Goal: Task Accomplishment & Management: Complete application form

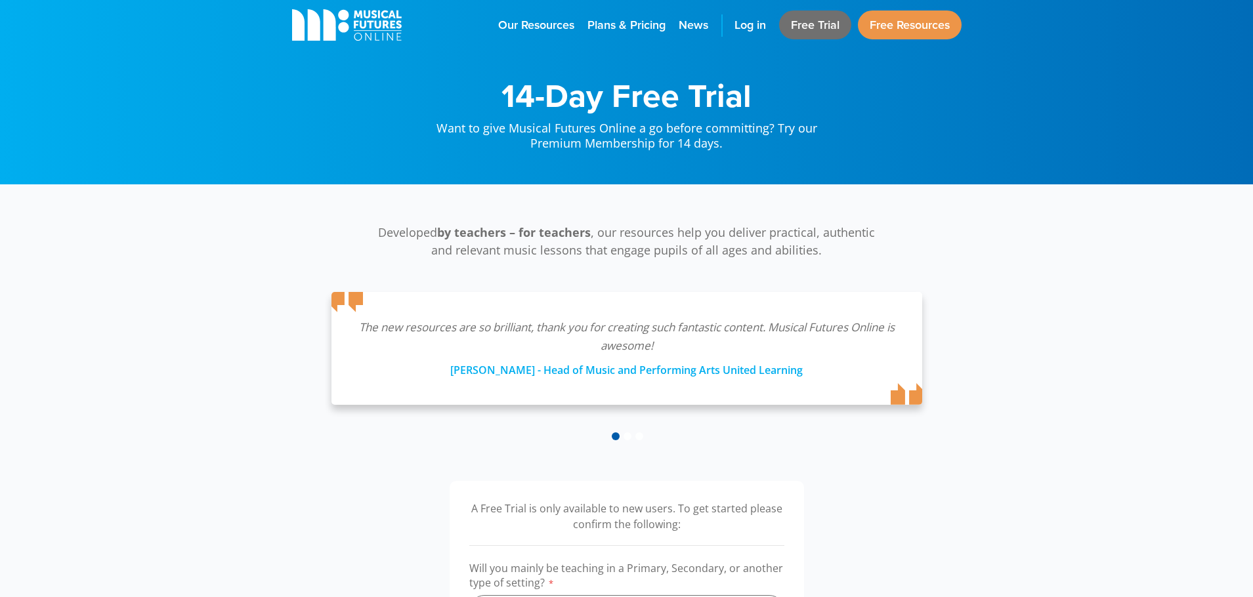
click at [802, 28] on link "Free Trial" at bounding box center [815, 25] width 72 height 29
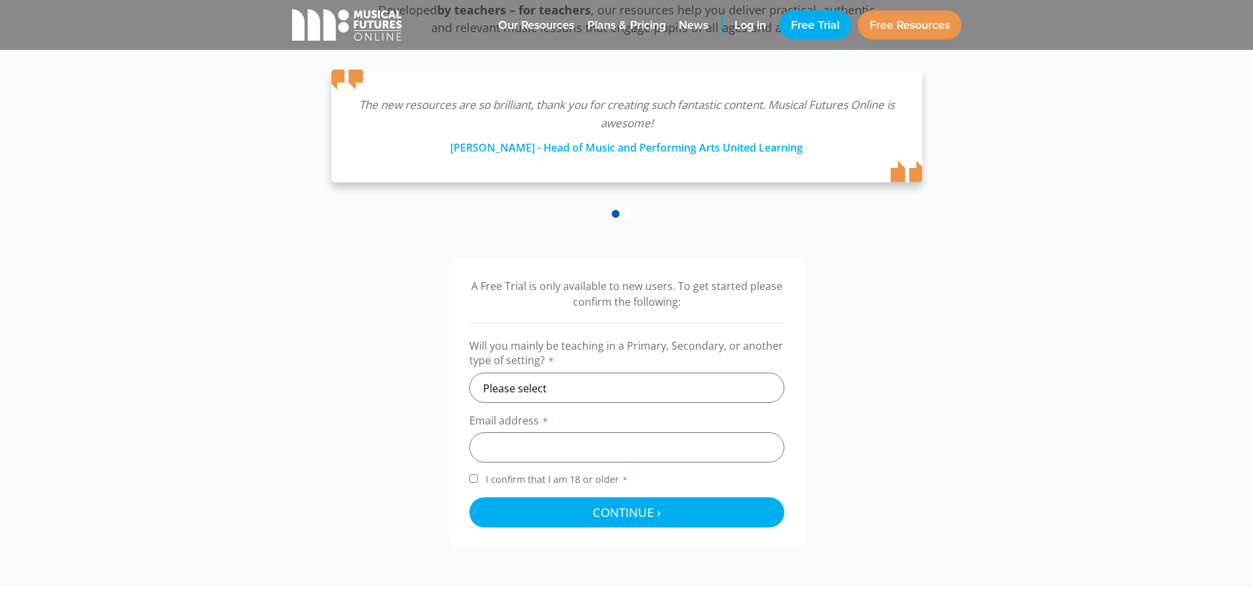
scroll to position [263, 0]
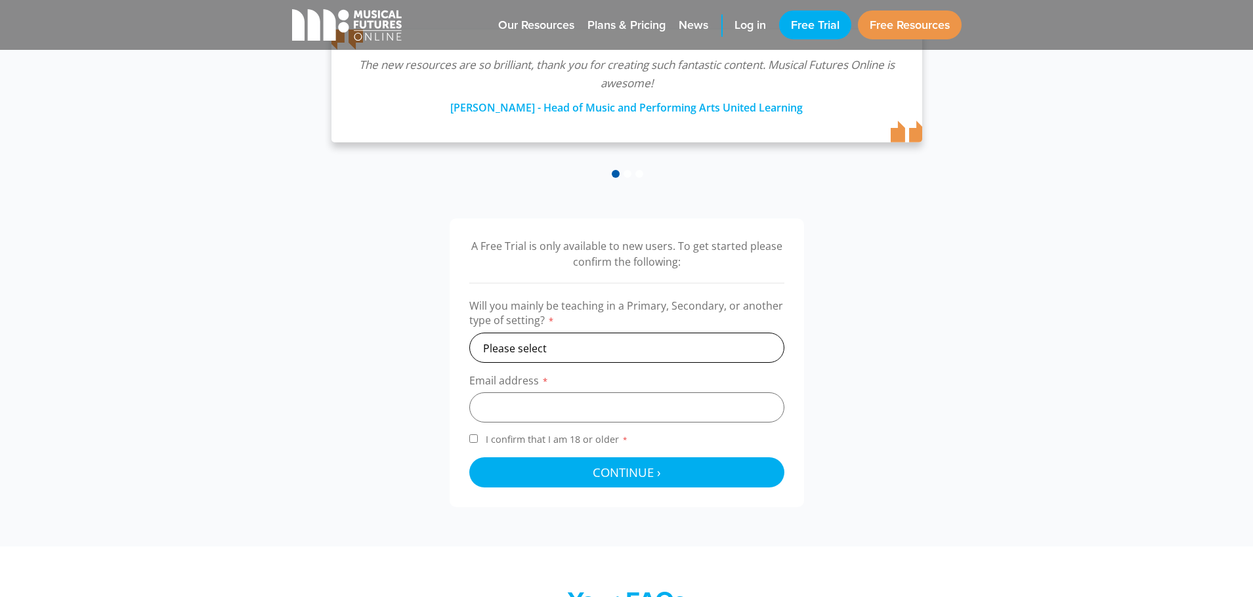
click at [625, 345] on select "Please select Primary Secondary Other" at bounding box center [626, 348] width 315 height 30
select select "secondary"
click at [469, 333] on select "Please select Primary Secondary Other" at bounding box center [626, 348] width 315 height 30
click at [609, 415] on input "email" at bounding box center [626, 408] width 315 height 30
type input "[PERSON_NAME][EMAIL_ADDRESS][DOMAIN_NAME]"
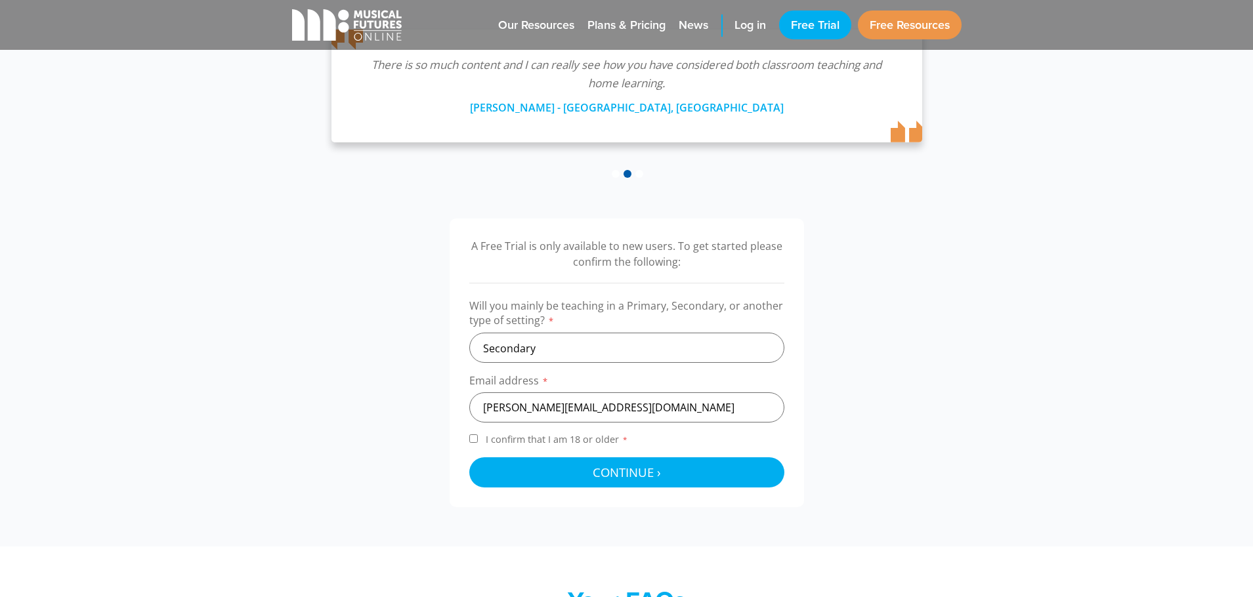
click at [475, 437] on input "I confirm that I am 18 or older *" at bounding box center [473, 439] width 9 height 9
checkbox input "true"
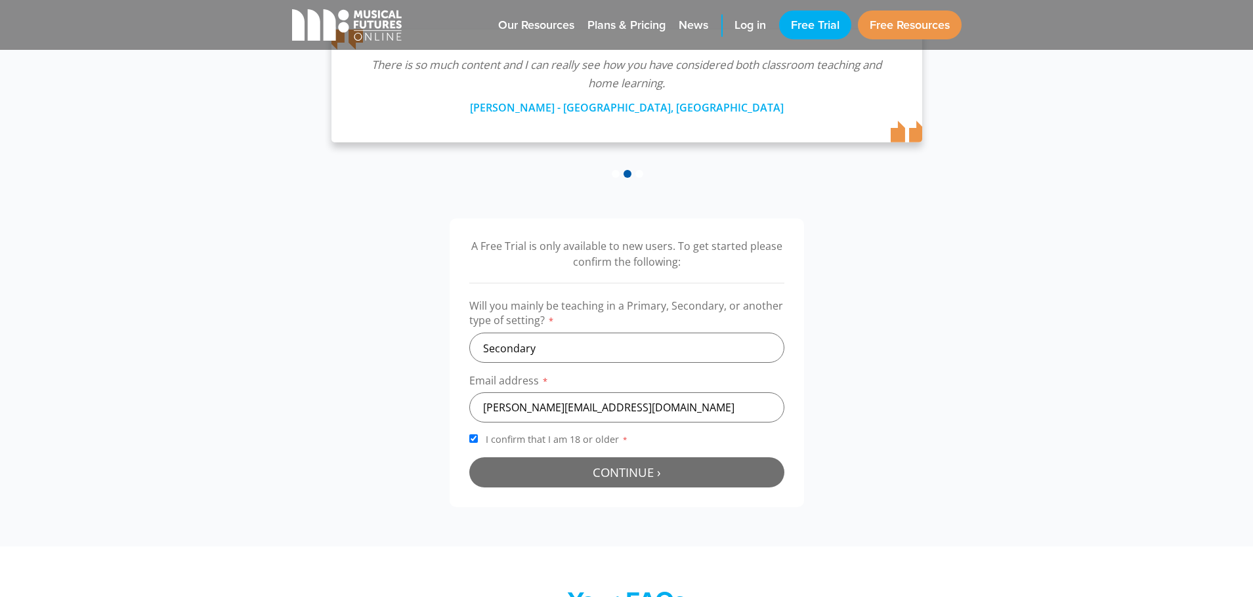
click at [572, 471] on button "Continue › Checking your details..." at bounding box center [626, 473] width 315 height 30
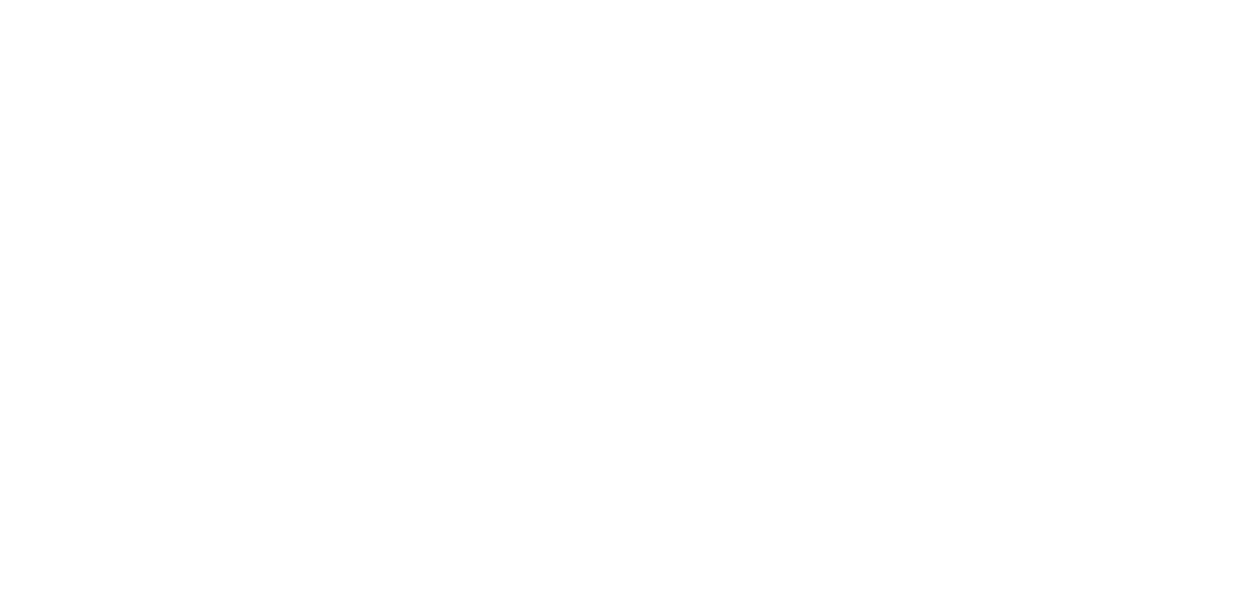
scroll to position [429, 0]
